Goal: Transaction & Acquisition: Download file/media

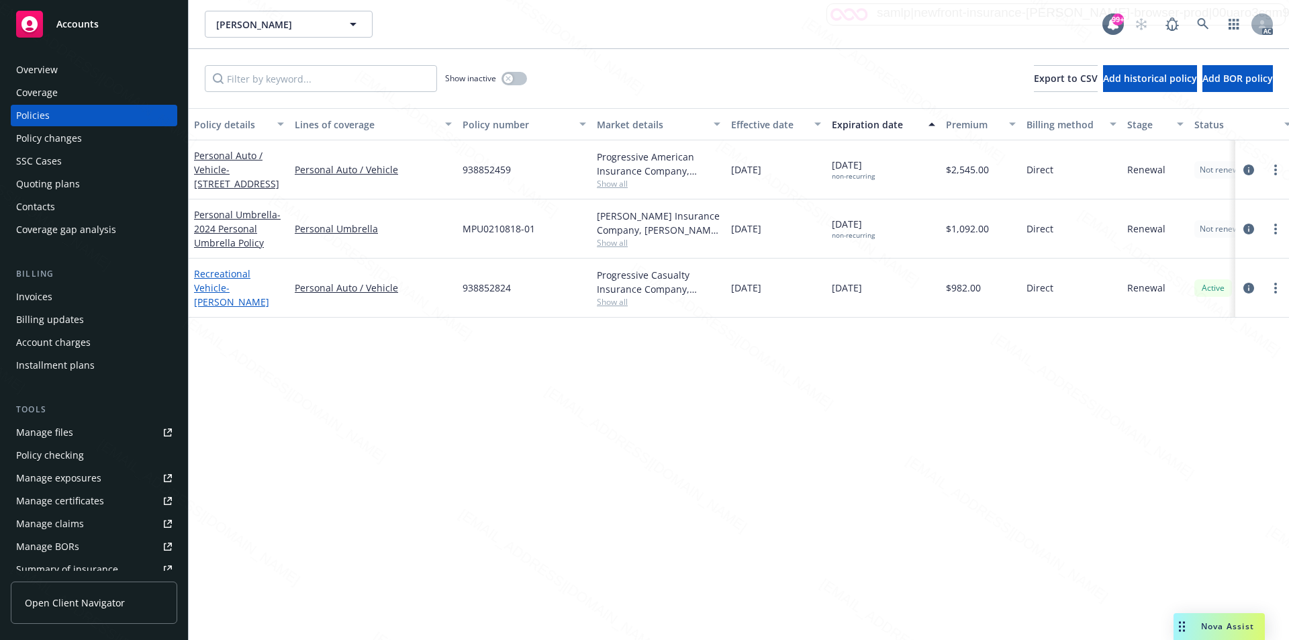
click at [217, 282] on link "Recreational Vehicle - Ronald Tuzon" at bounding box center [231, 287] width 75 height 41
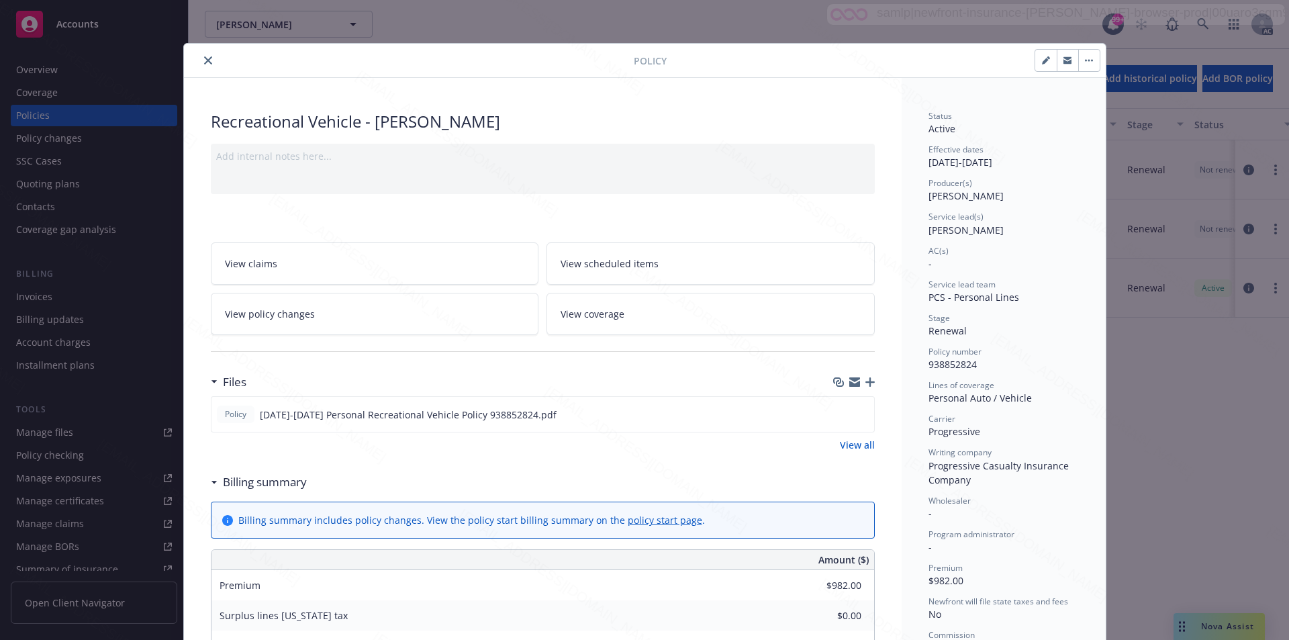
click at [847, 445] on link "View all" at bounding box center [857, 445] width 35 height 14
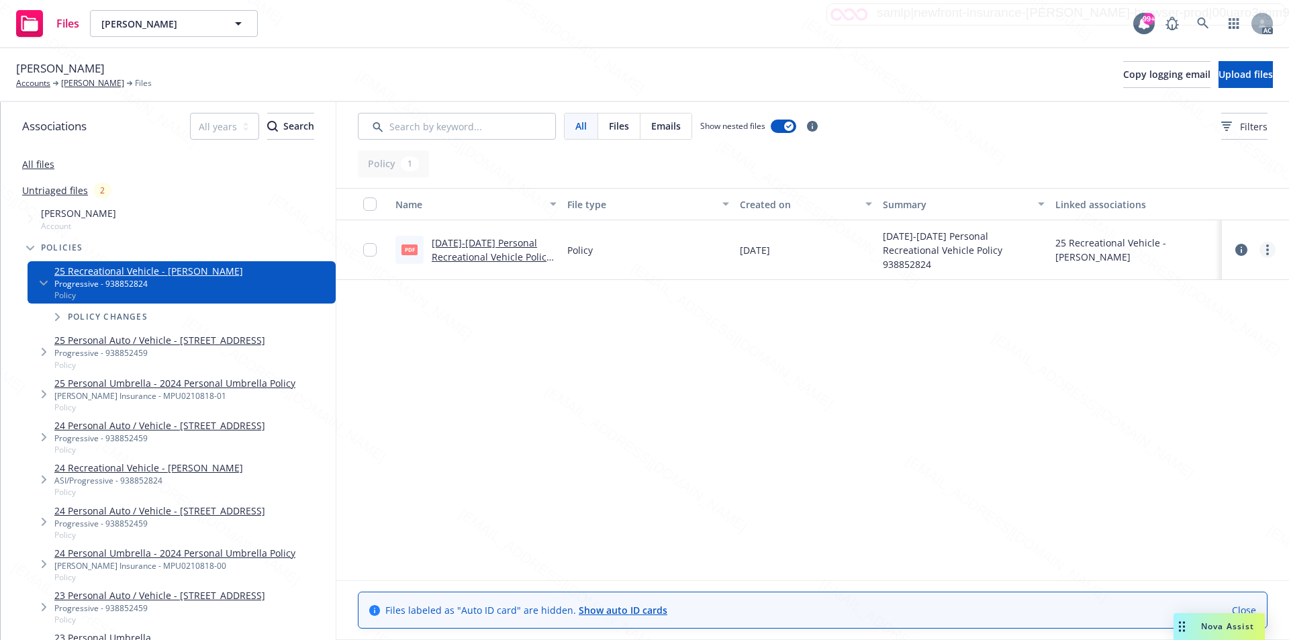
click at [1267, 251] on icon "more" at bounding box center [1267, 249] width 3 height 11
click at [1178, 301] on link "Download" at bounding box center [1208, 304] width 134 height 27
